Goal: Information Seeking & Learning: Learn about a topic

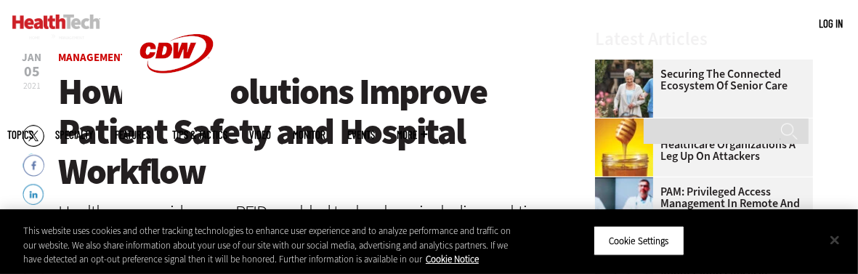
click at [838, 238] on button "Close" at bounding box center [835, 240] width 32 height 32
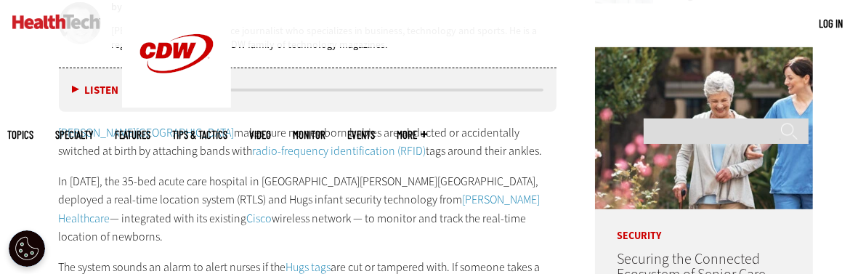
scroll to position [795, 0]
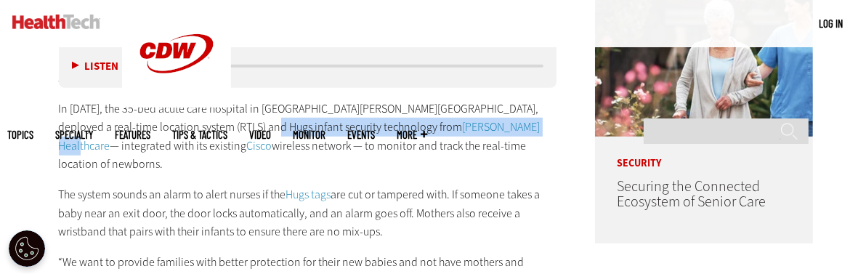
drag, startPoint x: 230, startPoint y: 110, endPoint x: 319, endPoint y: 108, distance: 88.7
click at [319, 108] on p "In [DATE], the 35-bed acute care hospital in [GEOGRAPHIC_DATA][PERSON_NAME][GEO…" at bounding box center [308, 137] width 498 height 74
copy p "[PERSON_NAME] Healthcare"
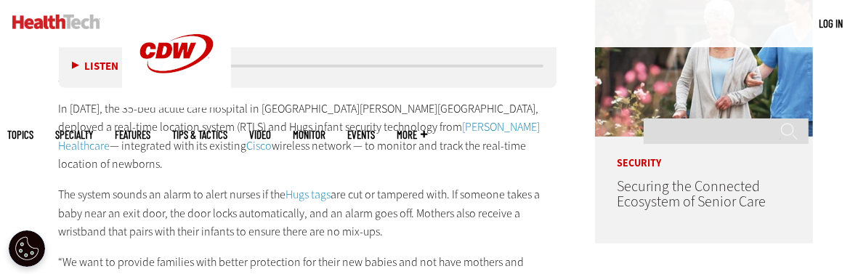
click at [421, 185] on p "The system sounds an alarm to alert nurses if the Hugs tags are cut or tampered…" at bounding box center [308, 213] width 498 height 56
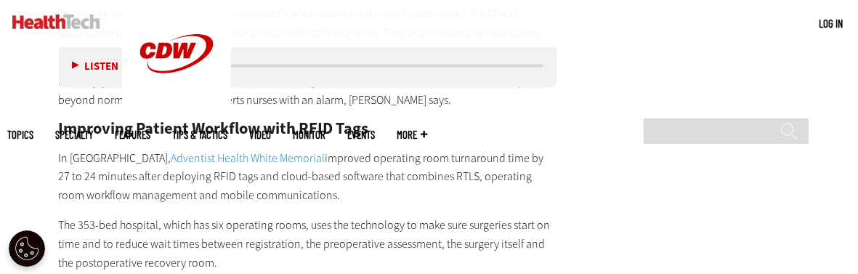
scroll to position [1916, 0]
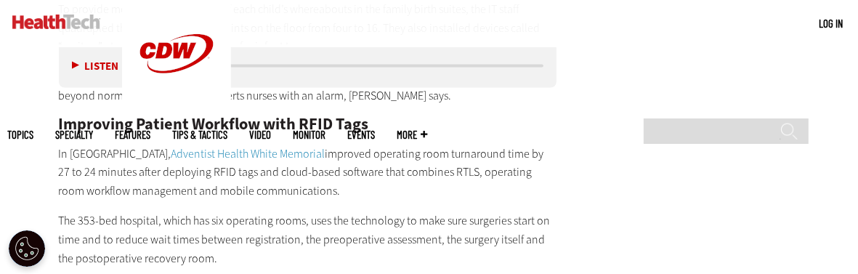
click at [408, 145] on p "In [GEOGRAPHIC_DATA], Adventist Health White Memorial improved operating room t…" at bounding box center [308, 173] width 498 height 56
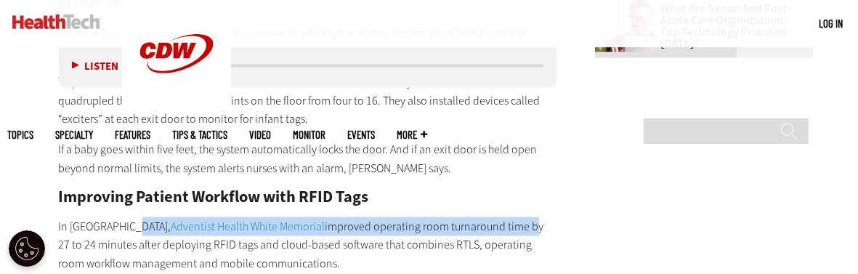
drag, startPoint x: 127, startPoint y: 169, endPoint x: 490, endPoint y: 171, distance: 362.6
click at [490, 217] on p "In [GEOGRAPHIC_DATA], Adventist Health White Memorial improved operating room t…" at bounding box center [308, 245] width 498 height 56
copy p "Adventist Health White Memorial improved operating room turnaround time"
